Goal: Information Seeking & Learning: Learn about a topic

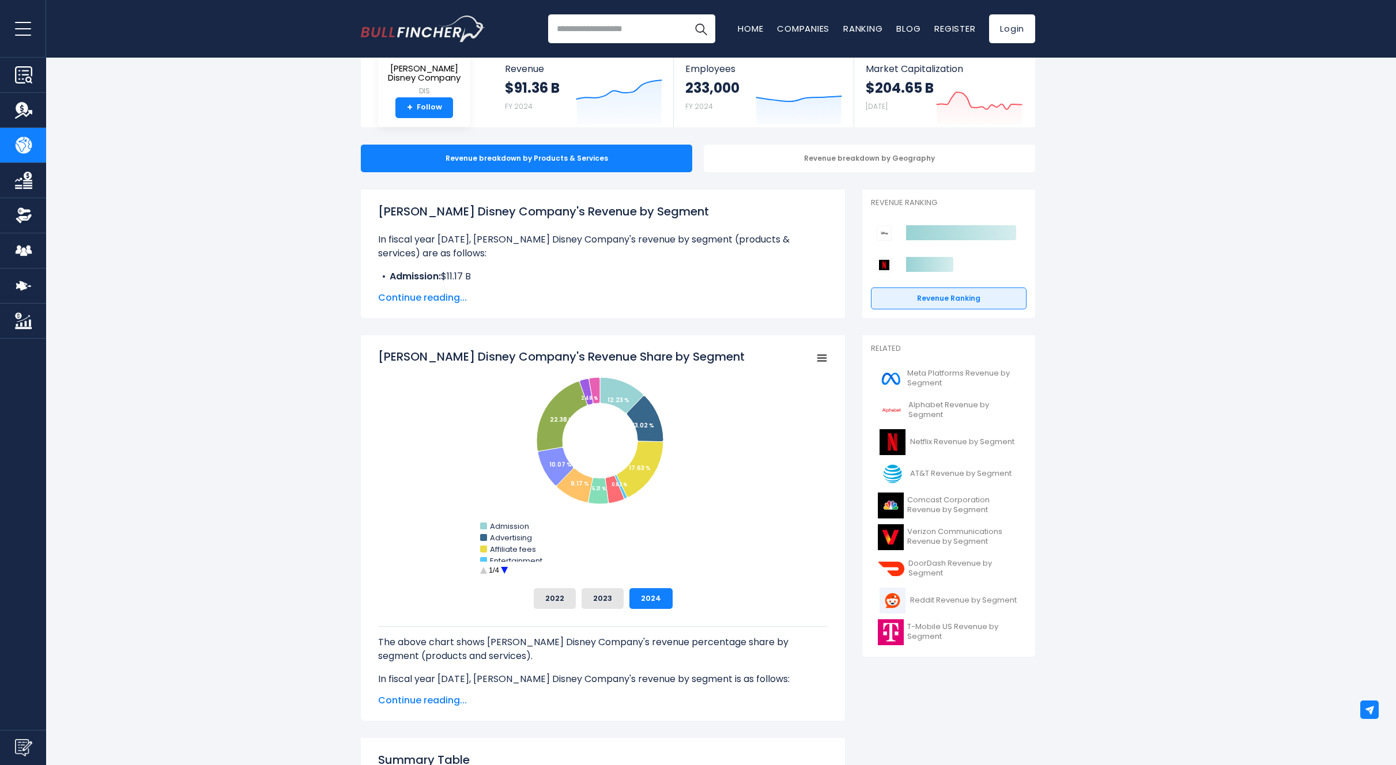
scroll to position [81, 0]
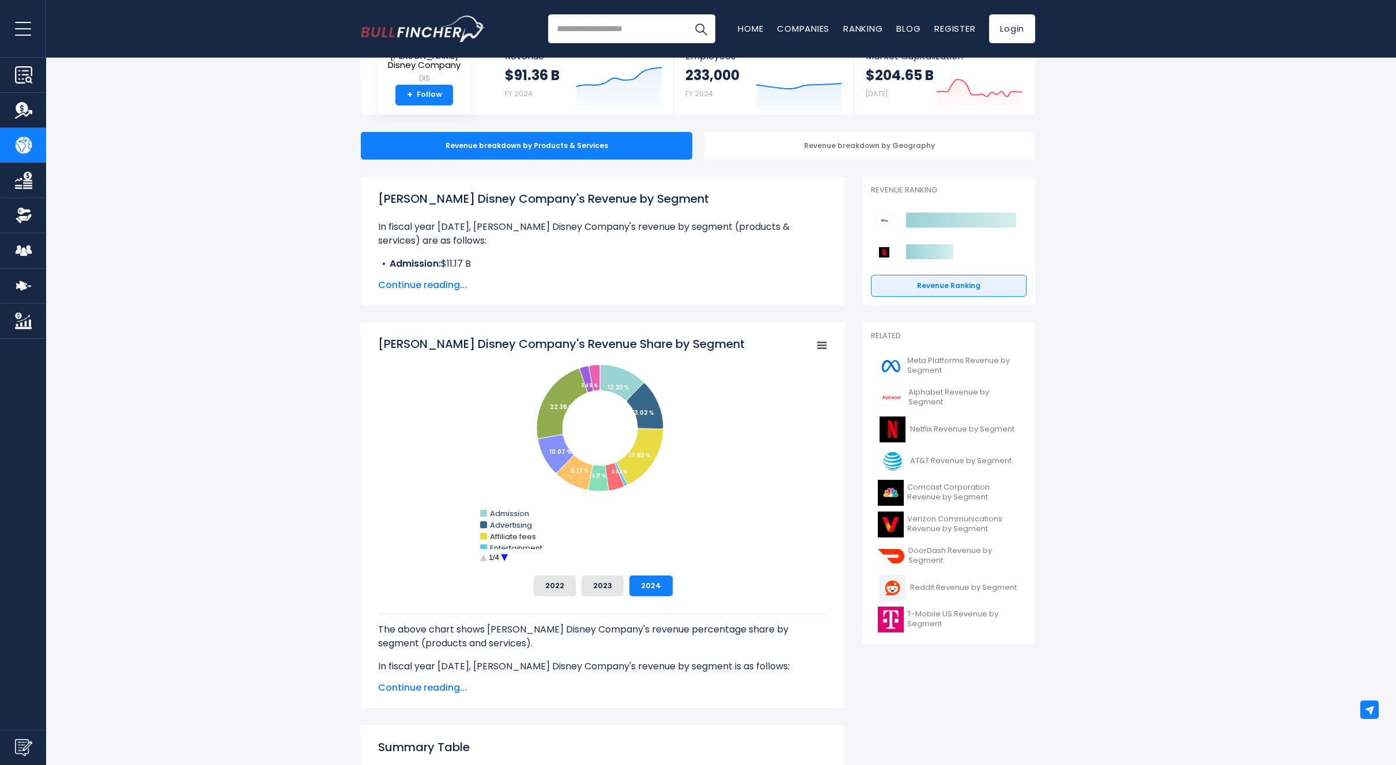
click at [504, 558] on circle "Walt Disney Company's Revenue Share by Segment" at bounding box center [505, 558] width 18 height 18
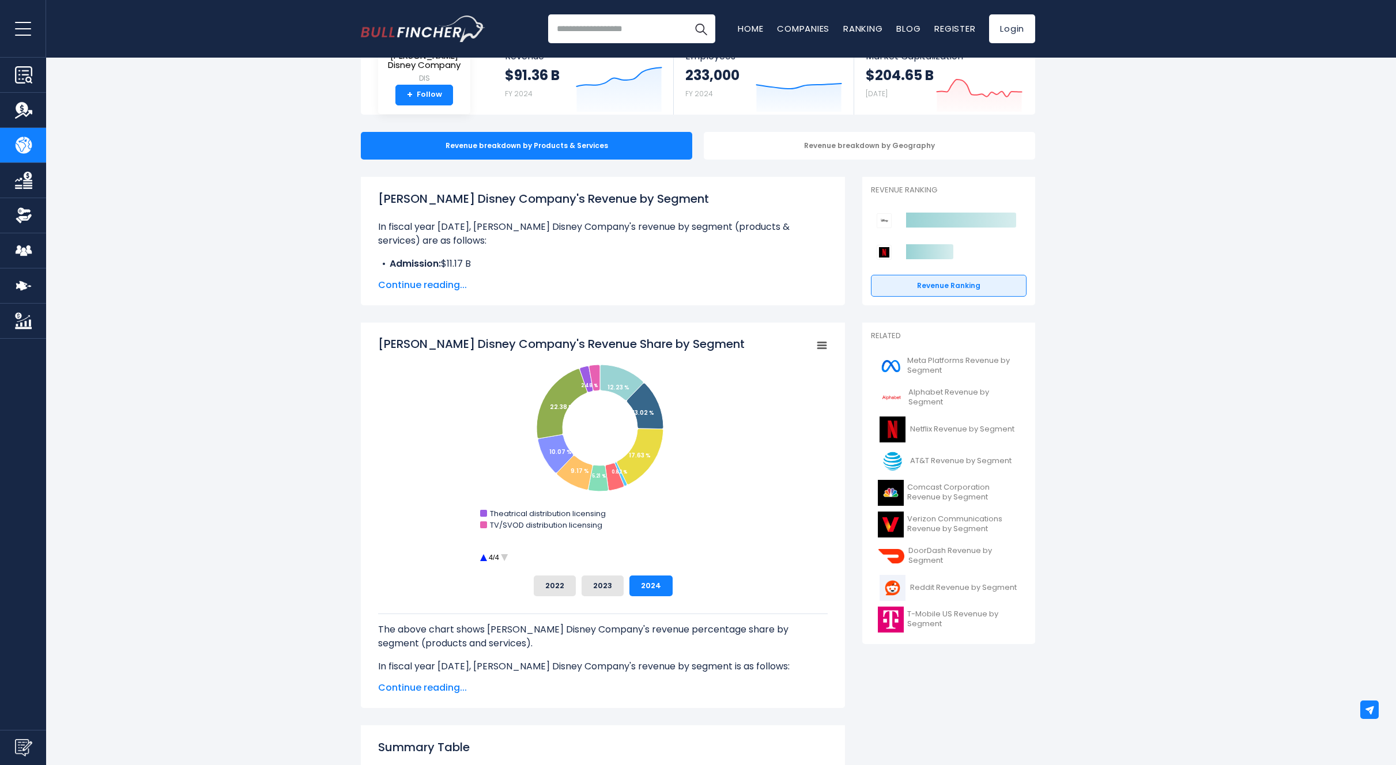
click at [482, 558] on circle "Walt Disney Company's Revenue Share by Segment" at bounding box center [483, 558] width 18 height 18
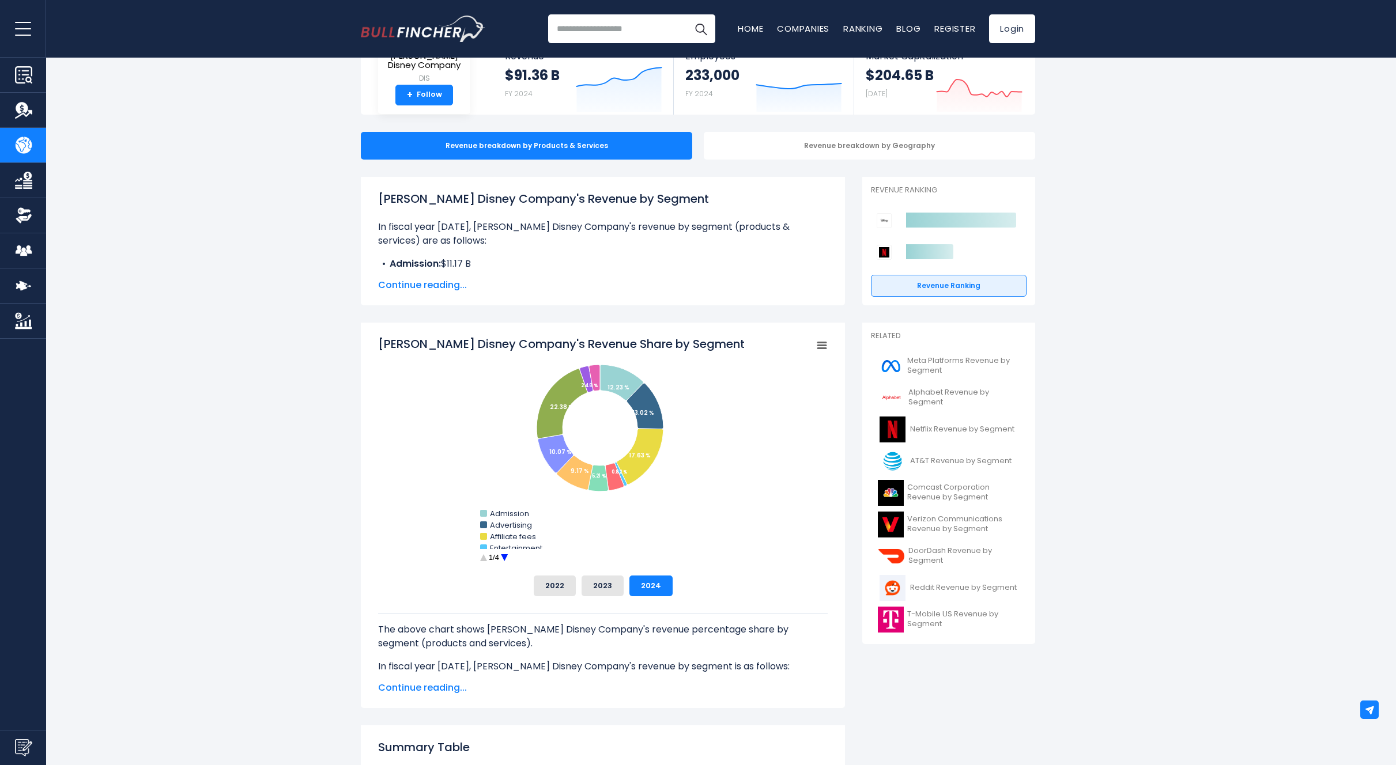
click at [503, 557] on circle "Walt Disney Company's Revenue Share by Segment" at bounding box center [505, 558] width 18 height 18
click at [485, 557] on circle "Walt Disney Company's Revenue Share by Segment" at bounding box center [483, 558] width 18 height 18
click at [818, 349] on rect "Walt Disney Company's Revenue Share by Segment" at bounding box center [822, 346] width 16 height 16
click at [788, 364] on li "View Fullscreen" at bounding box center [783, 366] width 84 height 16
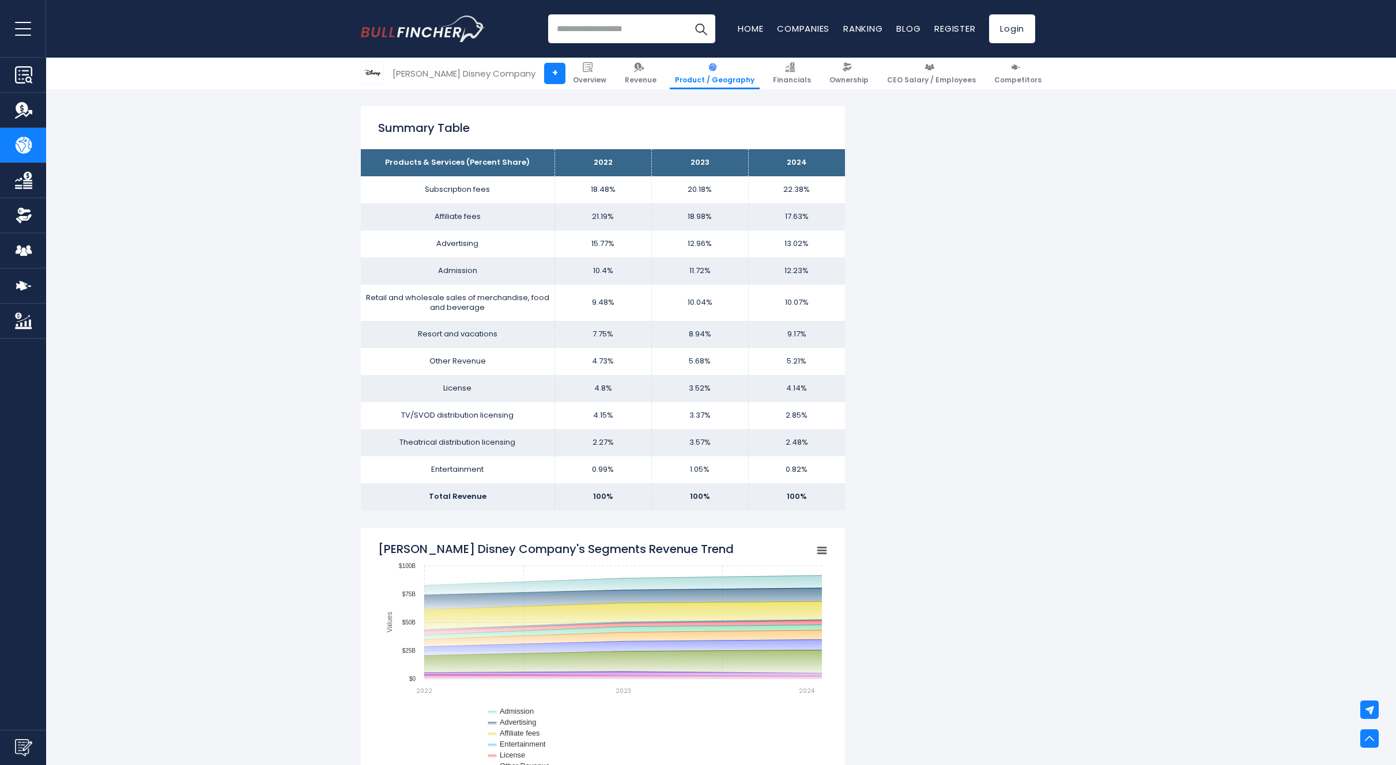
scroll to position [688, 0]
